Goal: Find specific page/section: Find specific page/section

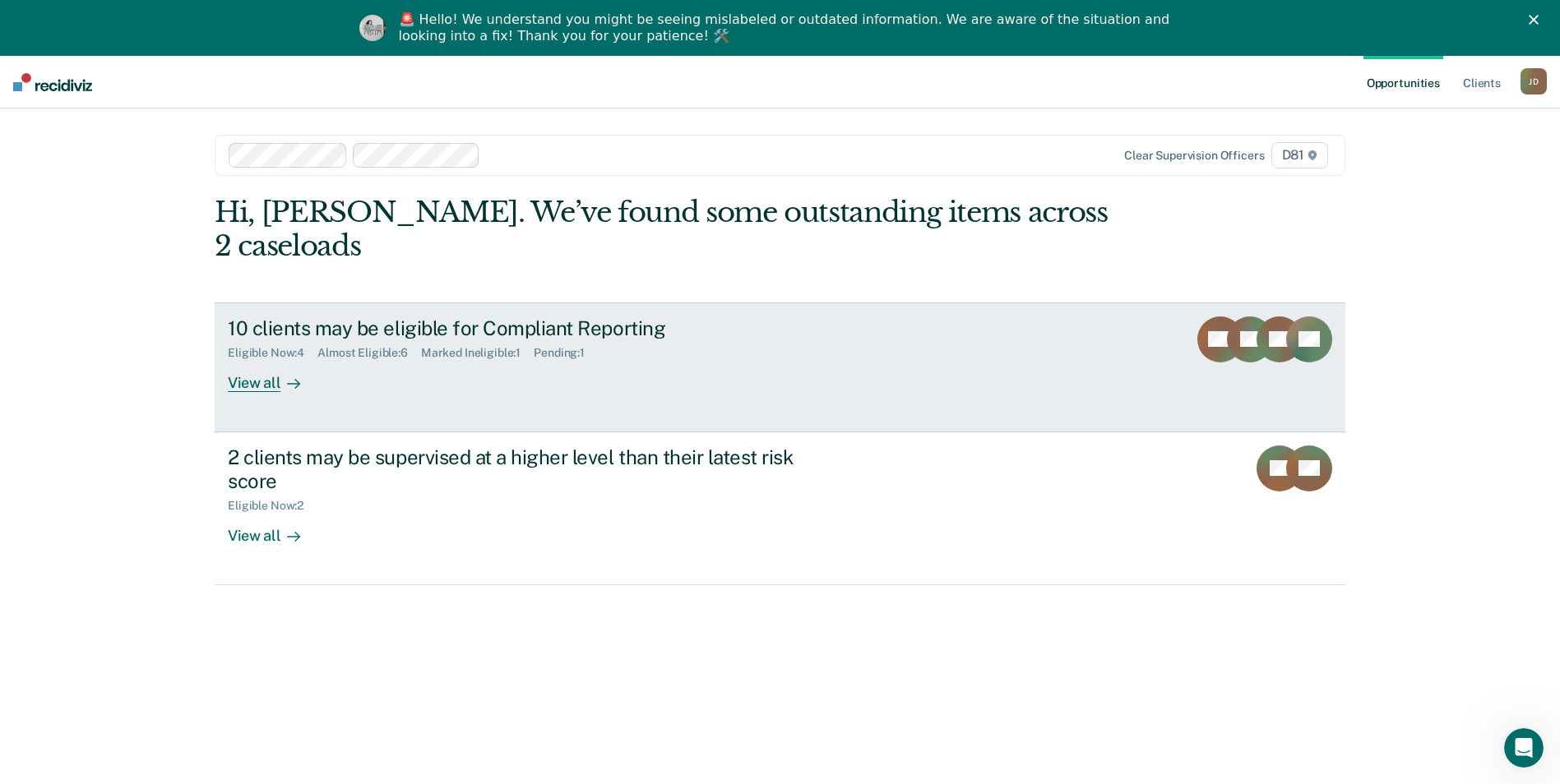
click at [263, 360] on div "View all" at bounding box center [274, 376] width 92 height 32
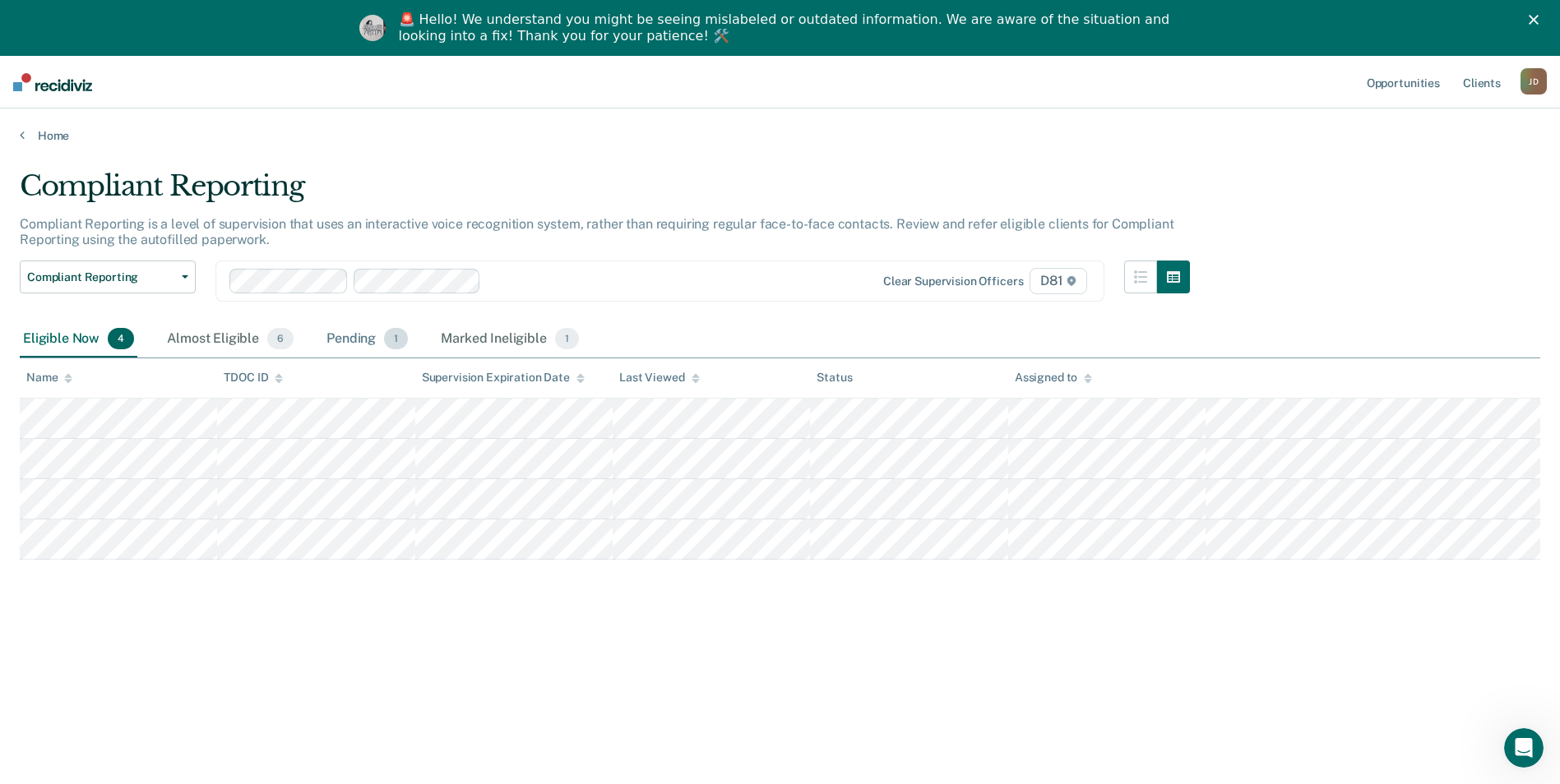
click at [365, 332] on div "Pending 1" at bounding box center [366, 339] width 88 height 36
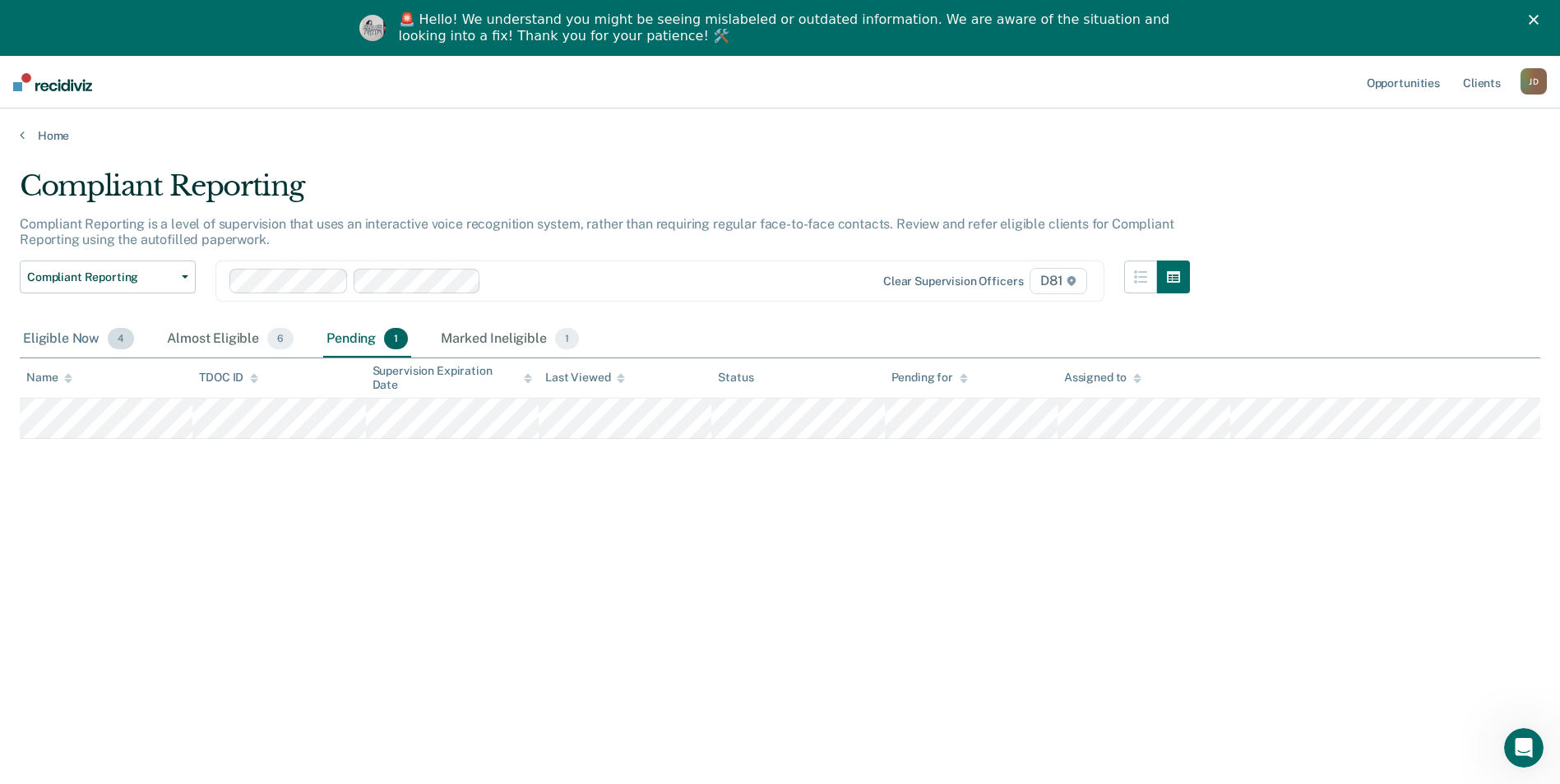
click at [76, 342] on div "Eligible Now 4" at bounding box center [78, 339] width 118 height 36
